Goal: Information Seeking & Learning: Find specific fact

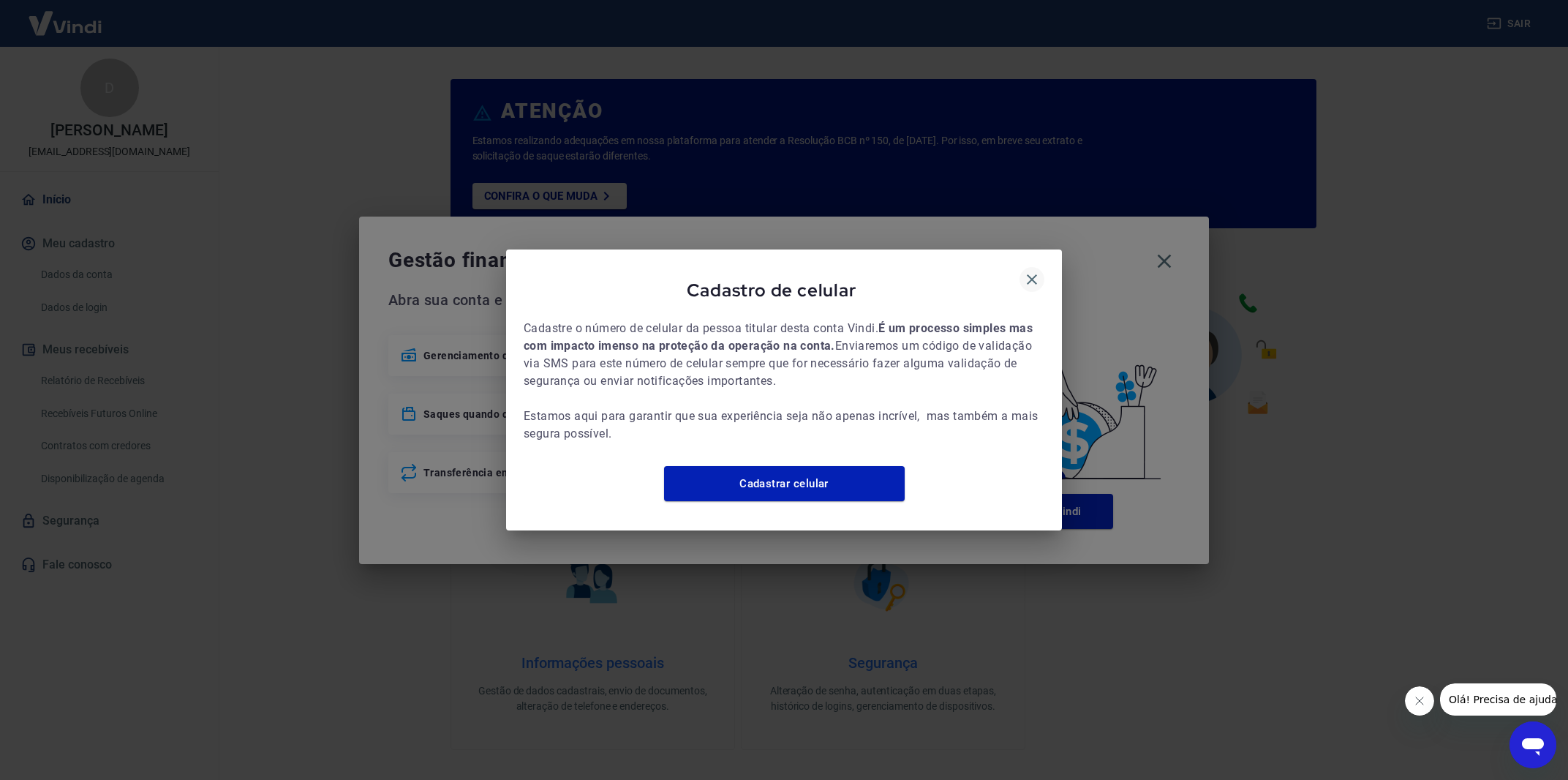
click at [1034, 270] on div "Cadastro de celular Cadastre o número de celular da pessoa titular desta conta …" at bounding box center [783, 390] width 556 height 280
click at [1033, 274] on icon "button" at bounding box center [1032, 279] width 10 height 10
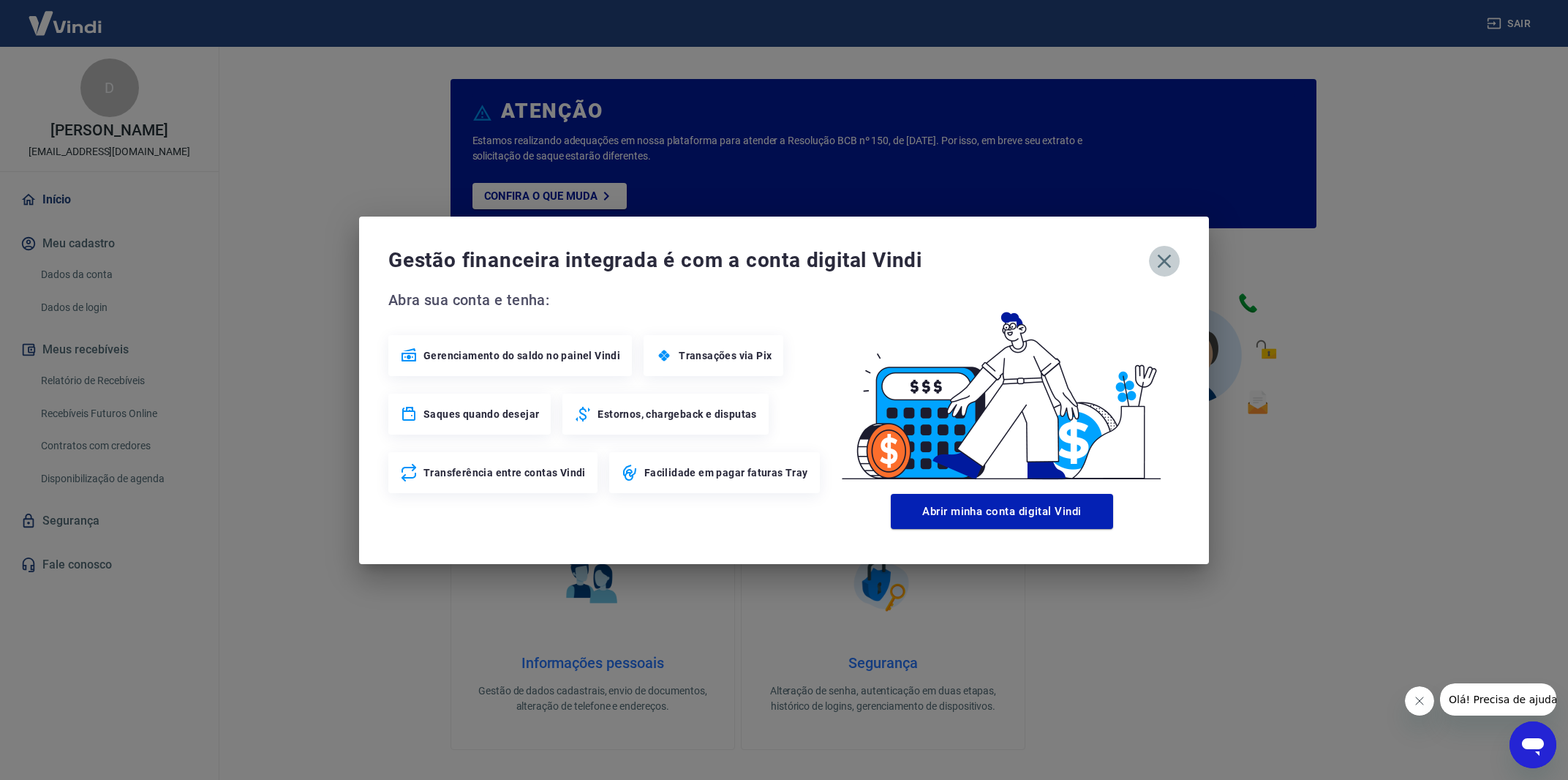
click at [1156, 257] on icon "button" at bounding box center [1165, 262] width 24 height 24
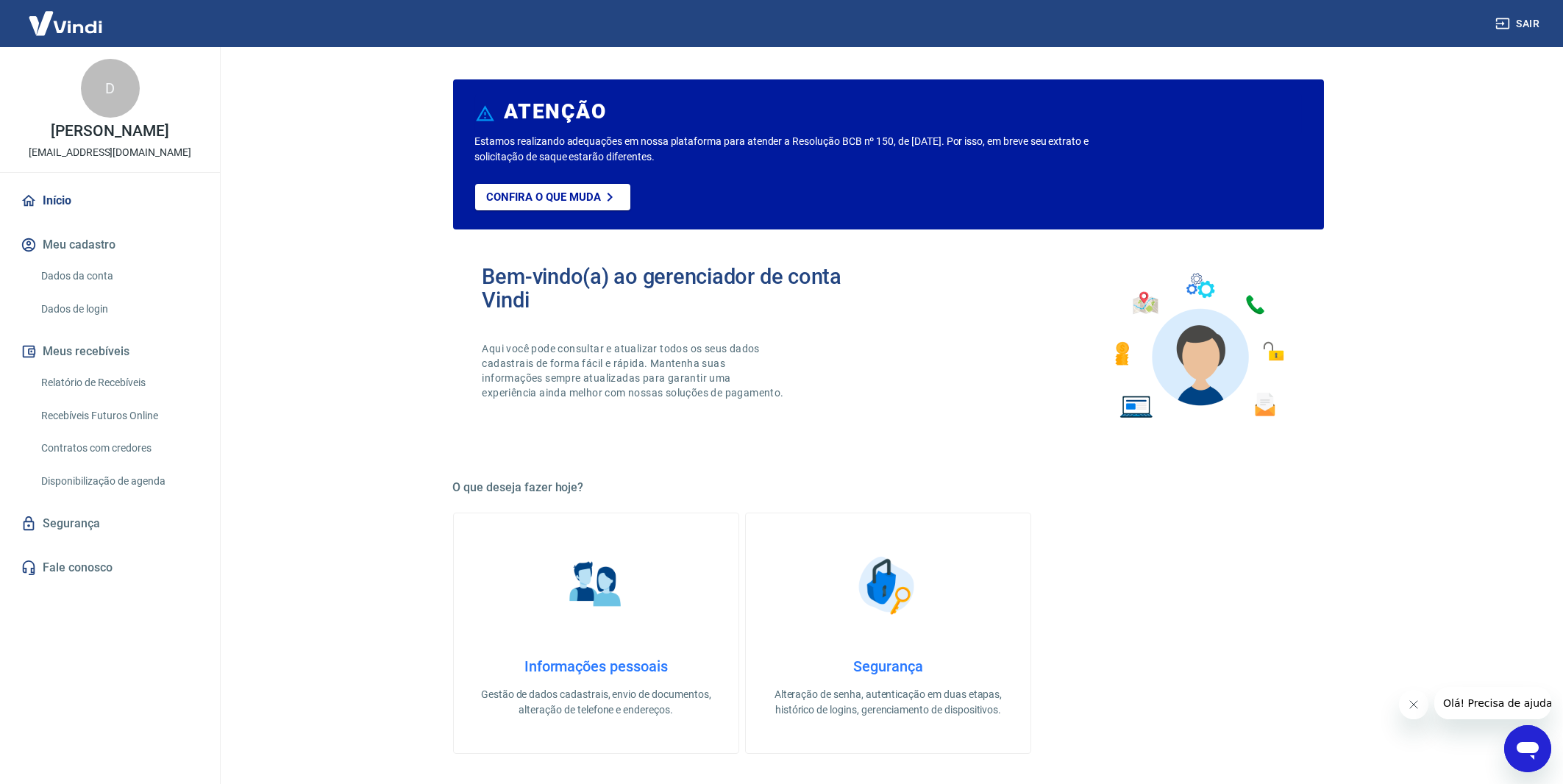
scroll to position [514, 0]
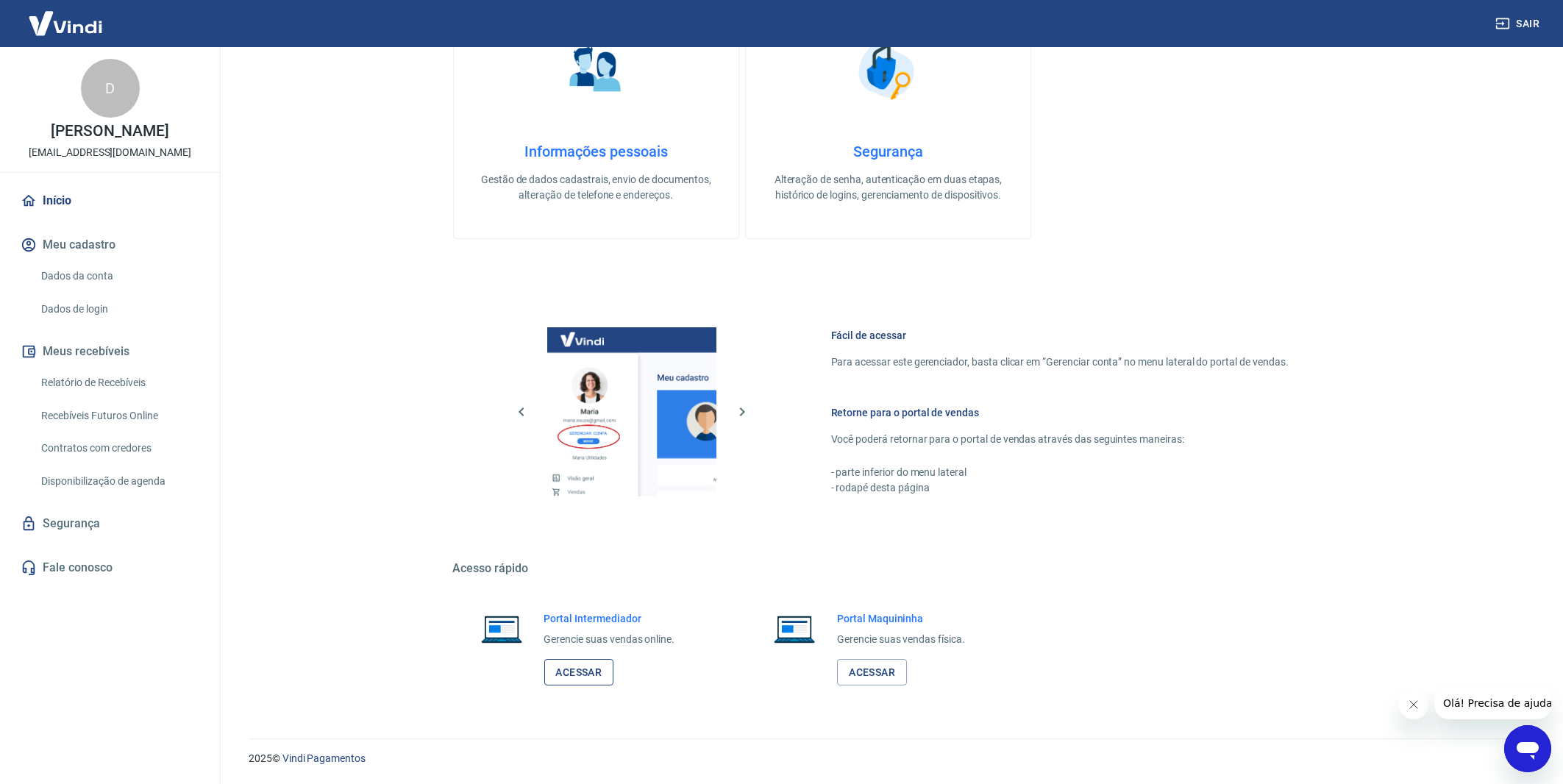
click at [600, 680] on link "Acessar" at bounding box center [579, 672] width 70 height 28
click at [84, 30] on img at bounding box center [65, 23] width 96 height 44
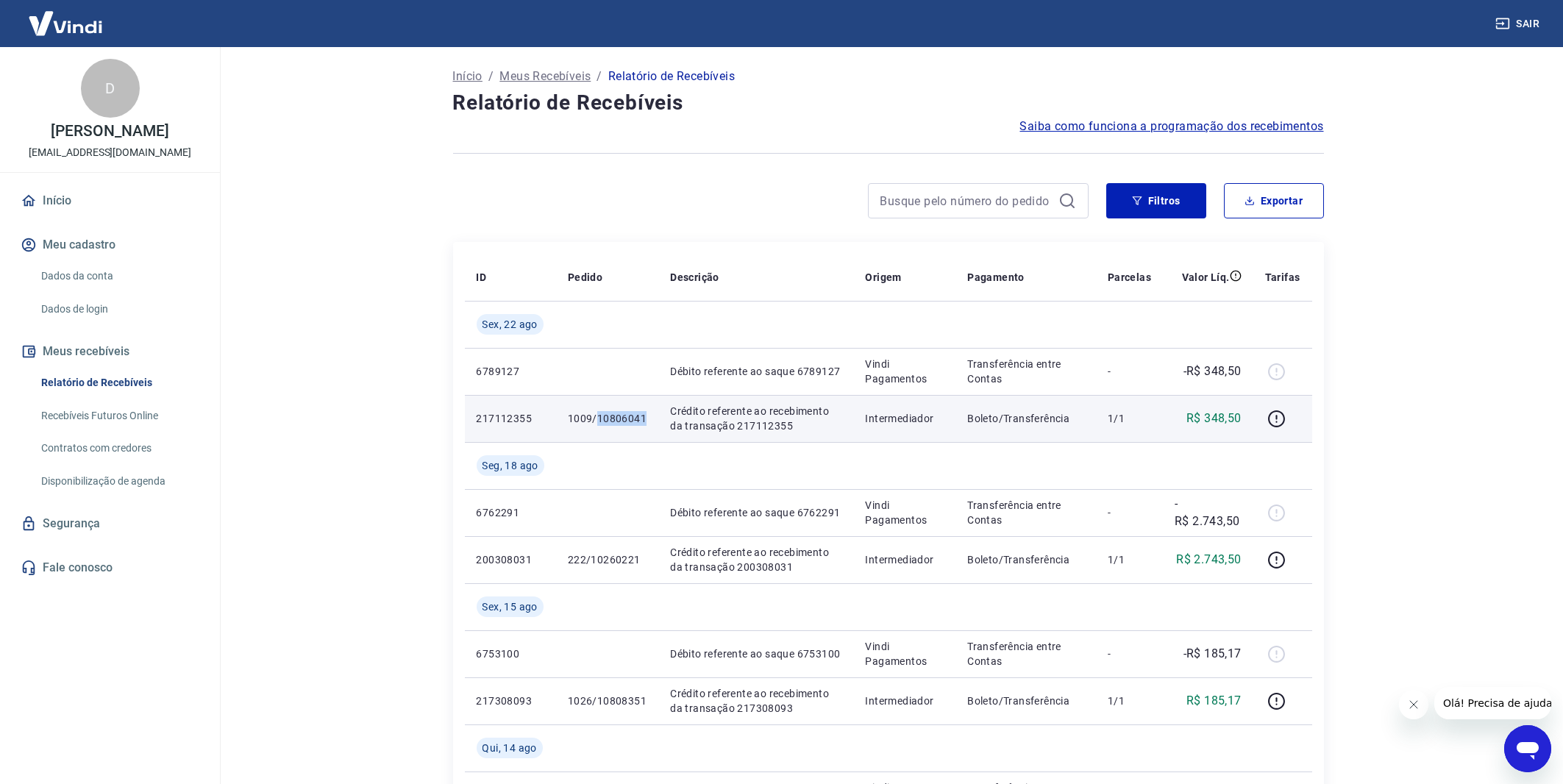
drag, startPoint x: 596, startPoint y: 417, endPoint x: 642, endPoint y: 414, distance: 46.1
click at [642, 414] on p "1009/10806041" at bounding box center [607, 418] width 79 height 15
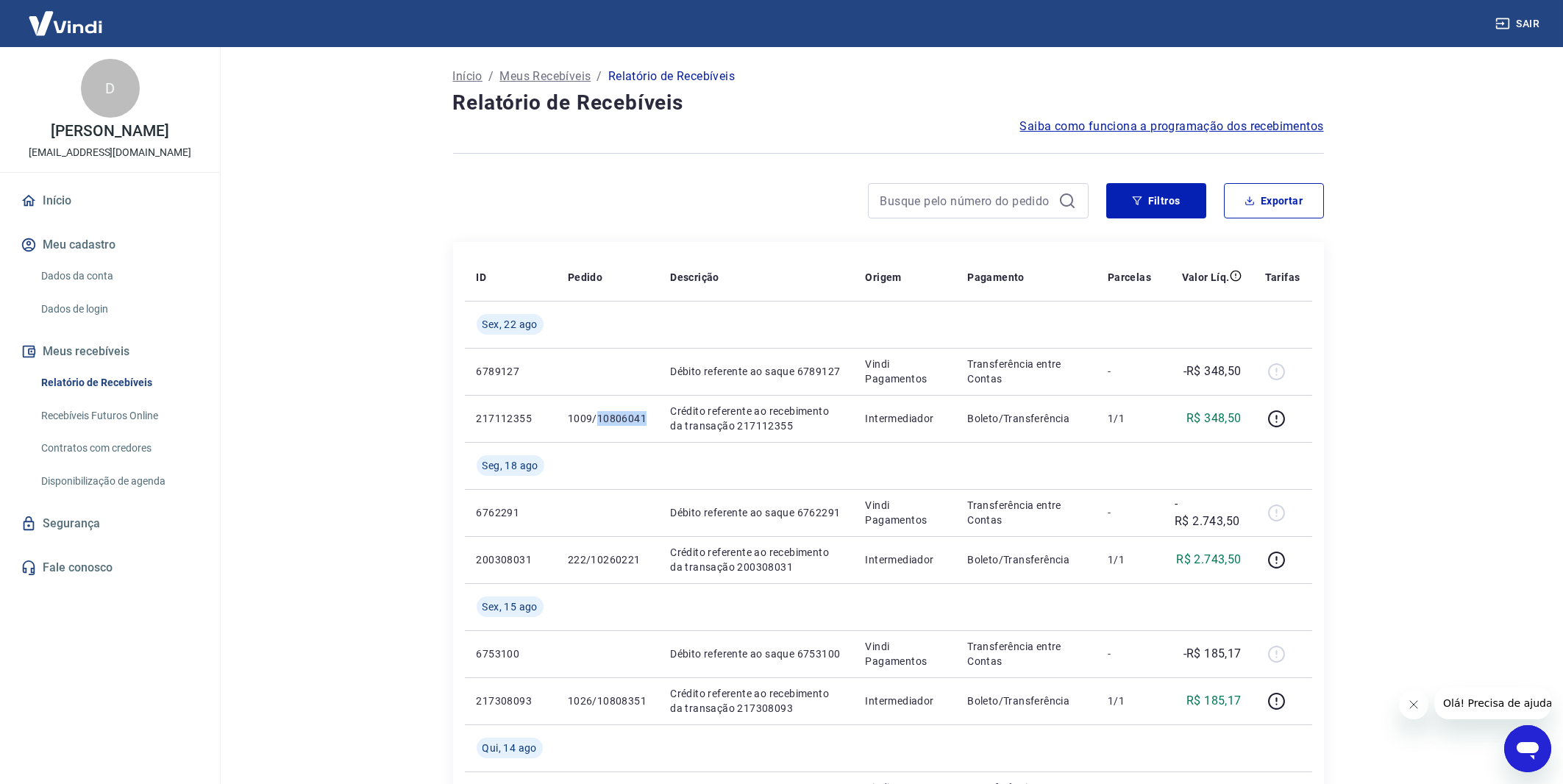
copy p "10806041"
